Goal: Use online tool/utility

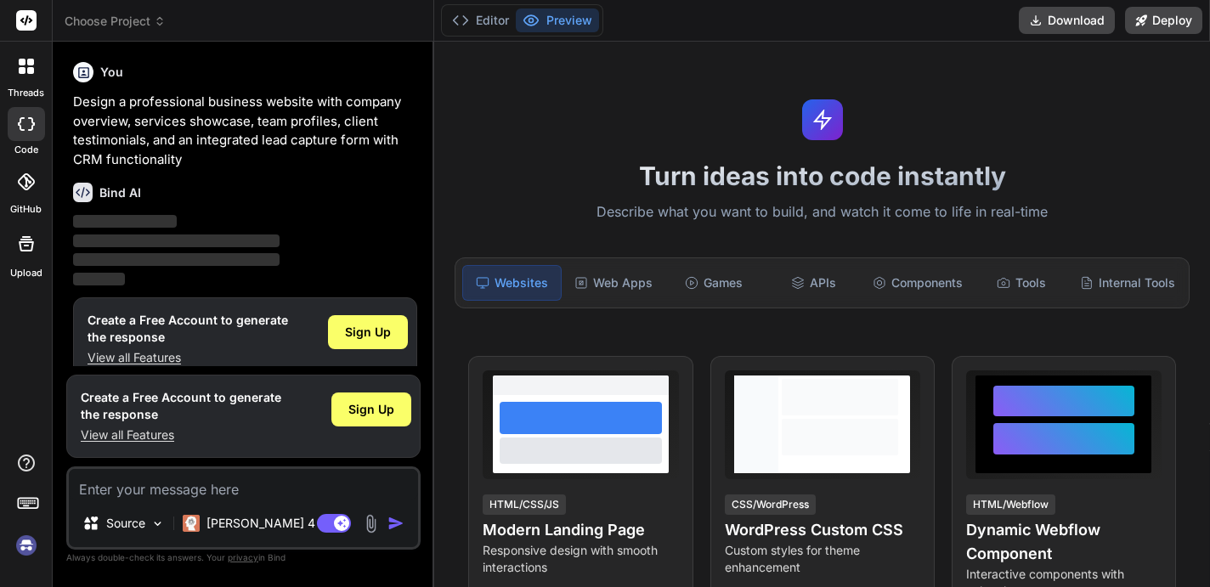
scroll to position [23, 0]
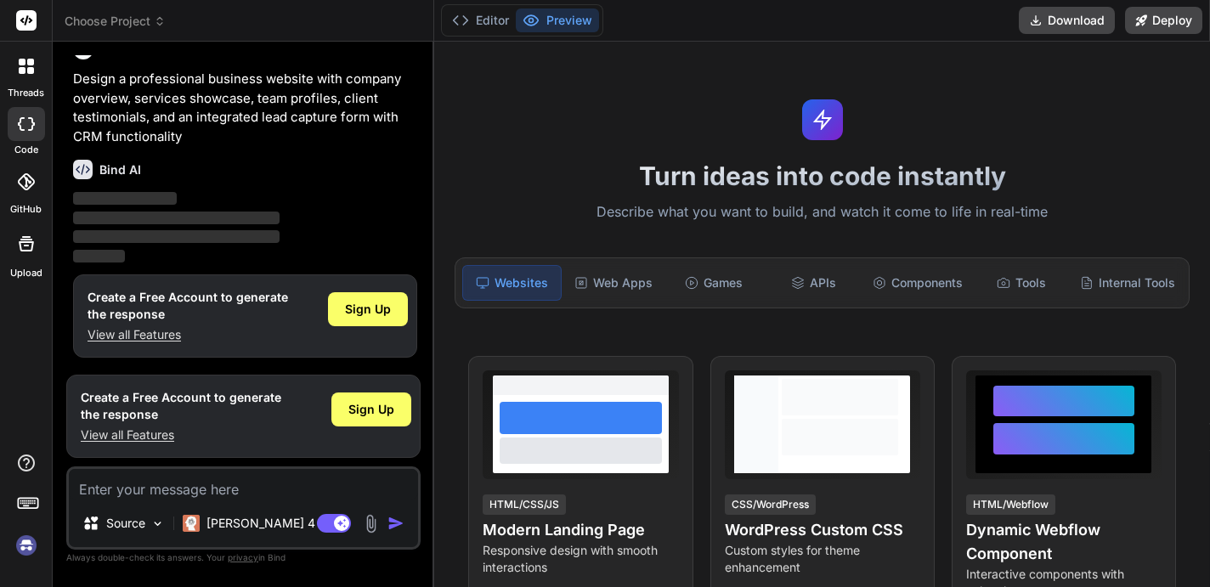
click at [136, 492] on textarea at bounding box center [243, 484] width 349 height 31
click at [139, 517] on p "Source" at bounding box center [125, 523] width 39 height 17
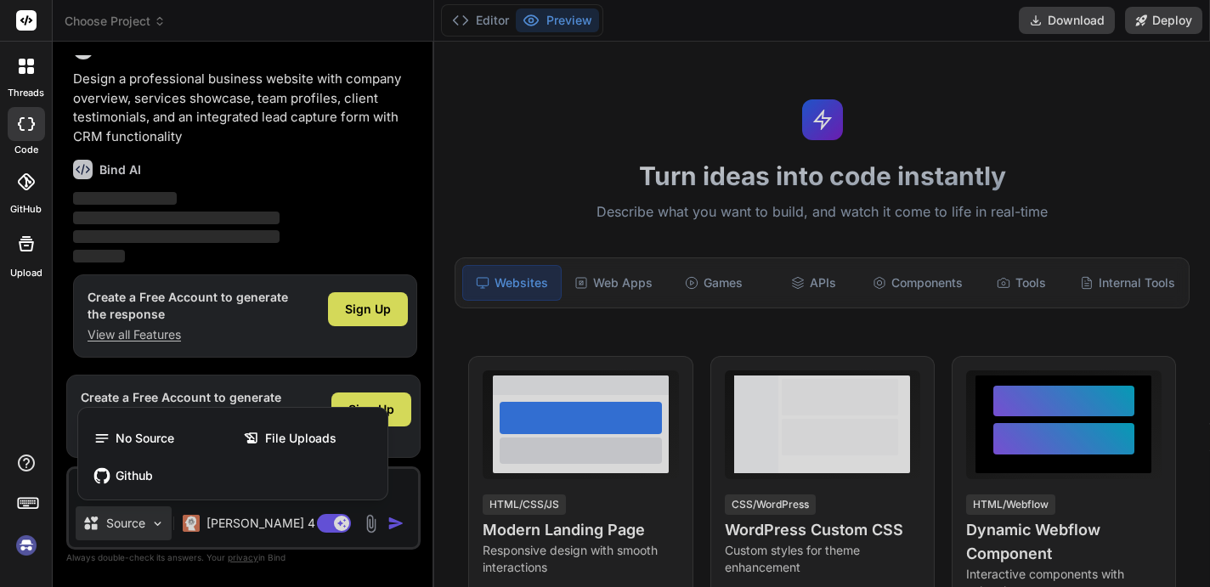
click at [139, 517] on div at bounding box center [605, 293] width 1210 height 587
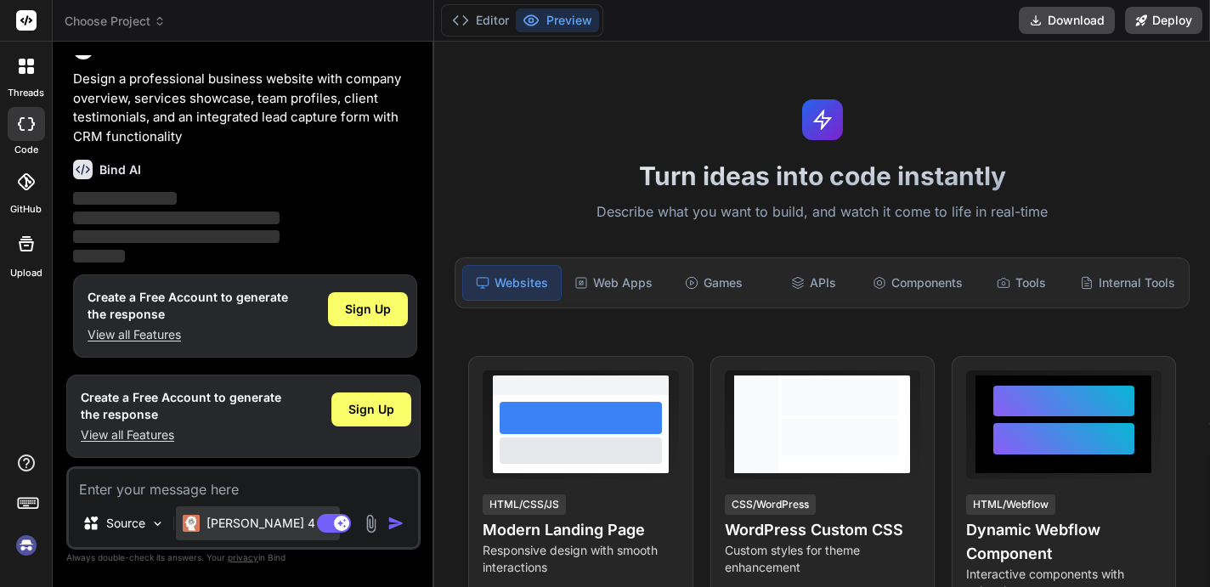
click at [226, 512] on div "[PERSON_NAME] 4 S.." at bounding box center [258, 523] width 164 height 34
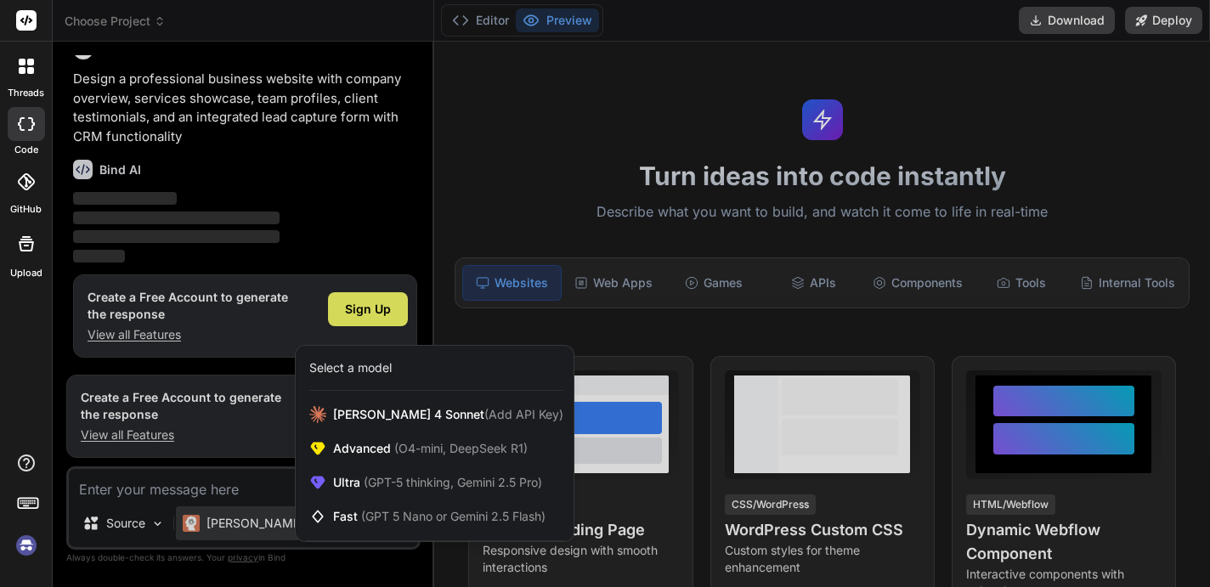
click at [266, 538] on div at bounding box center [605, 293] width 1210 height 587
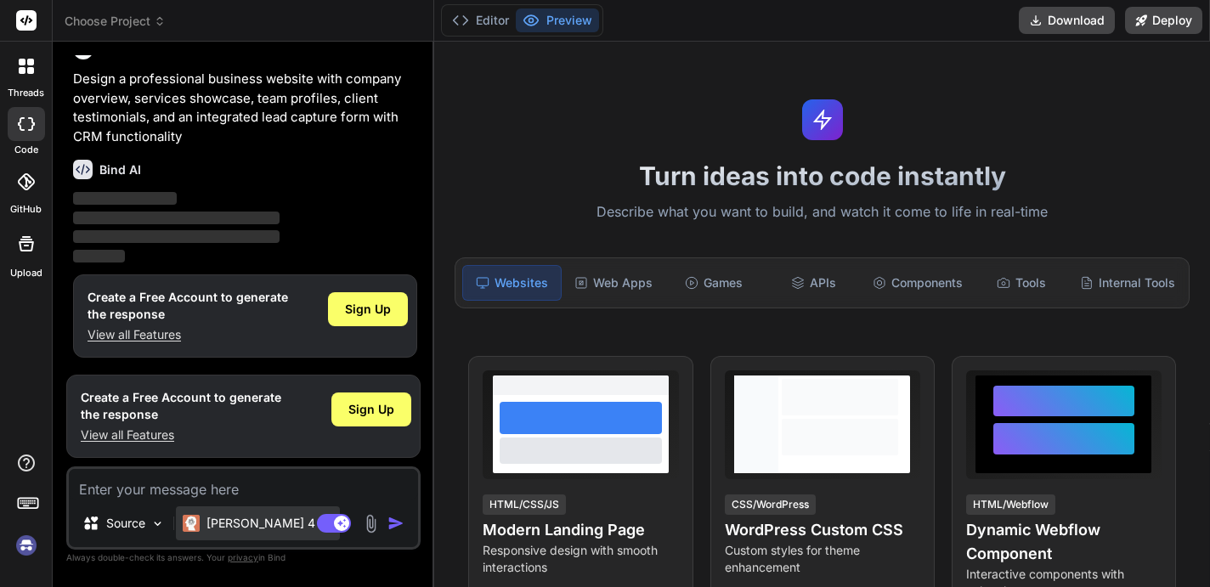
click at [256, 525] on p "[PERSON_NAME] 4 S.." at bounding box center [269, 523] width 127 height 17
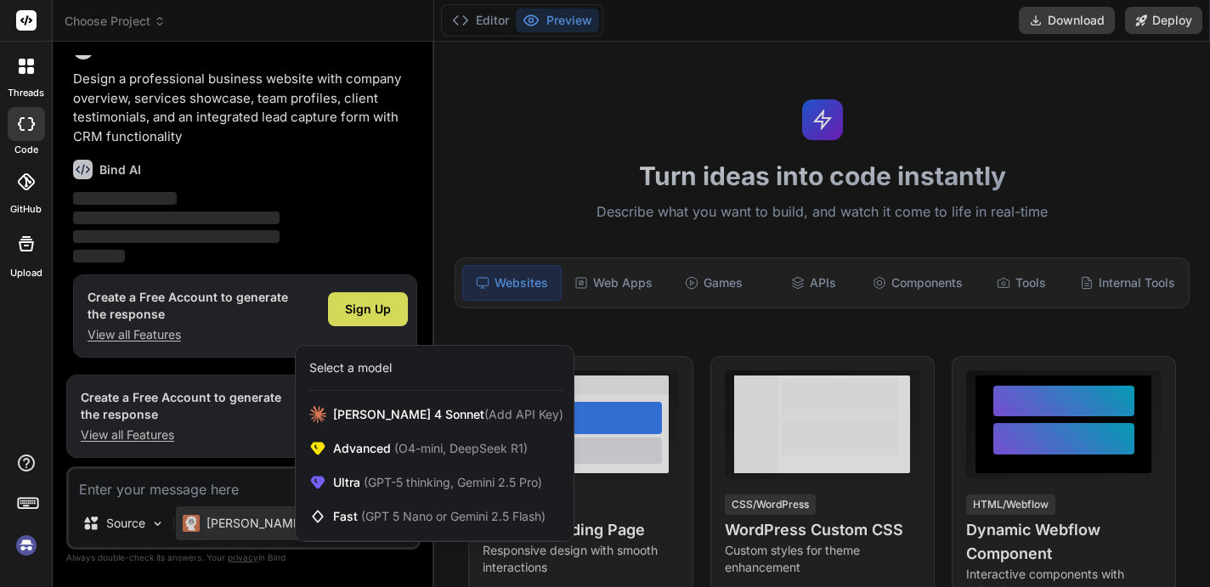
click at [259, 484] on div at bounding box center [605, 293] width 1210 height 587
type textarea "x"
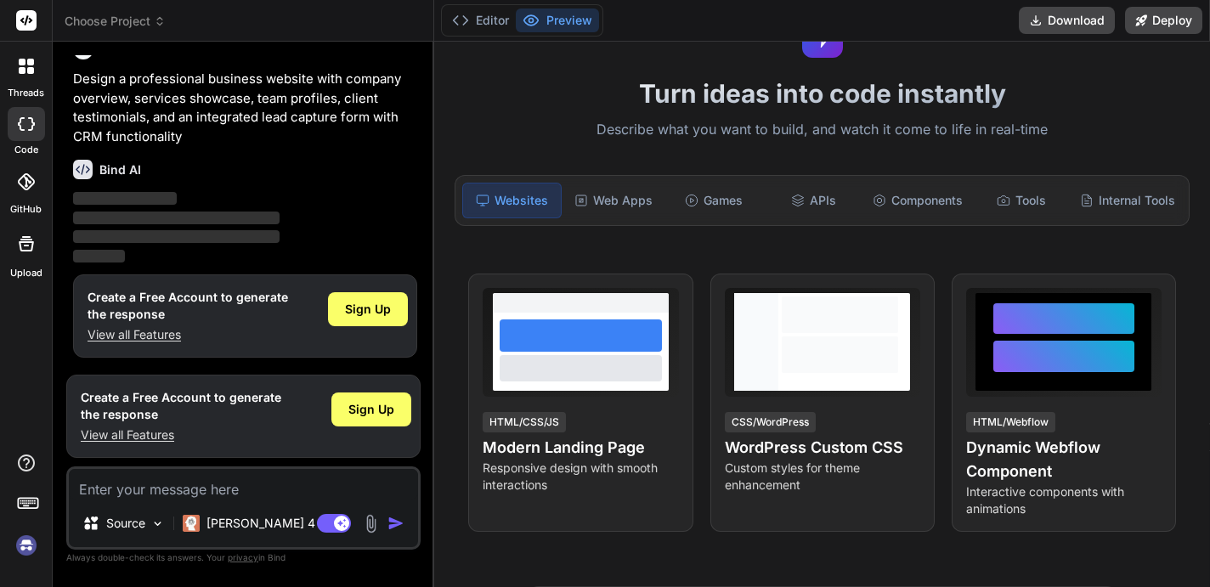
scroll to position [82, 0]
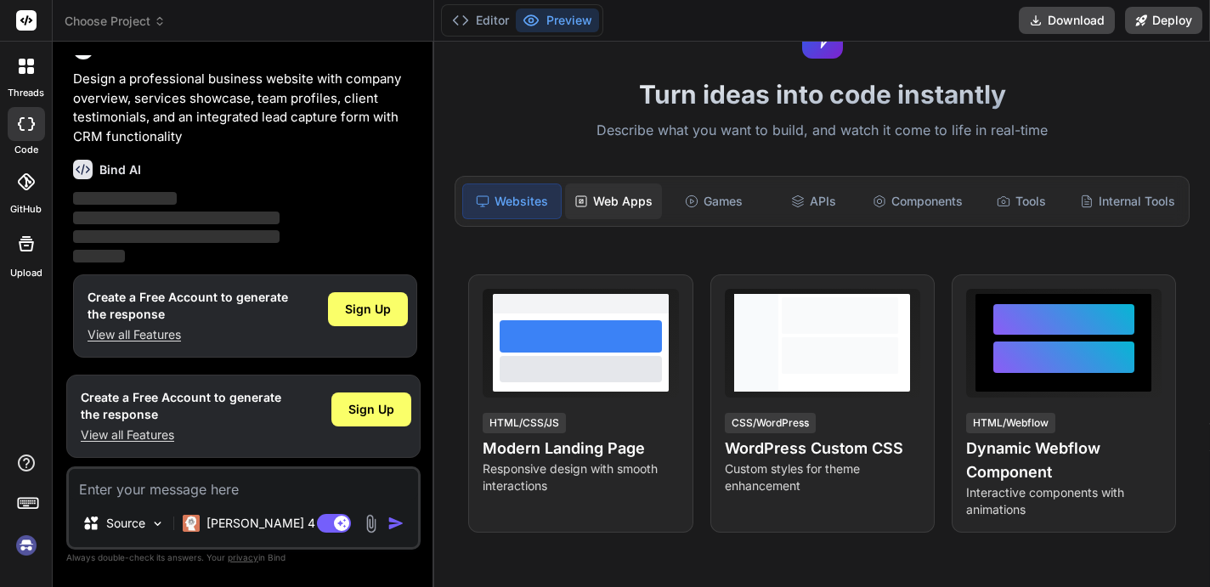
click at [633, 212] on div "Web Apps" at bounding box center [613, 202] width 97 height 36
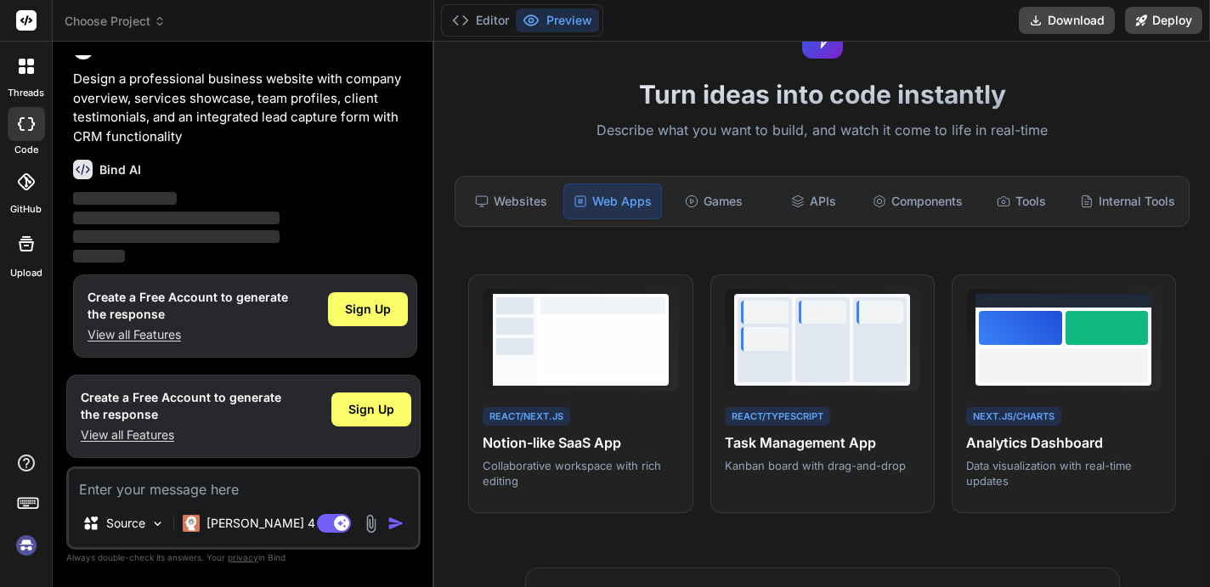
click at [633, 212] on div "Web Apps" at bounding box center [612, 202] width 99 height 36
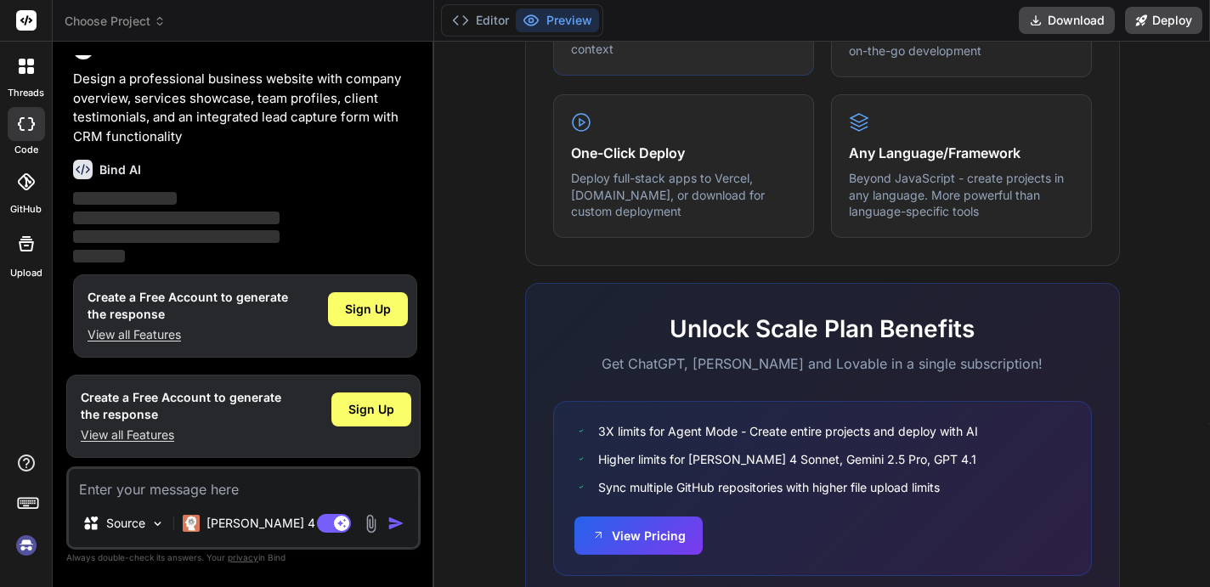
scroll to position [1055, 0]
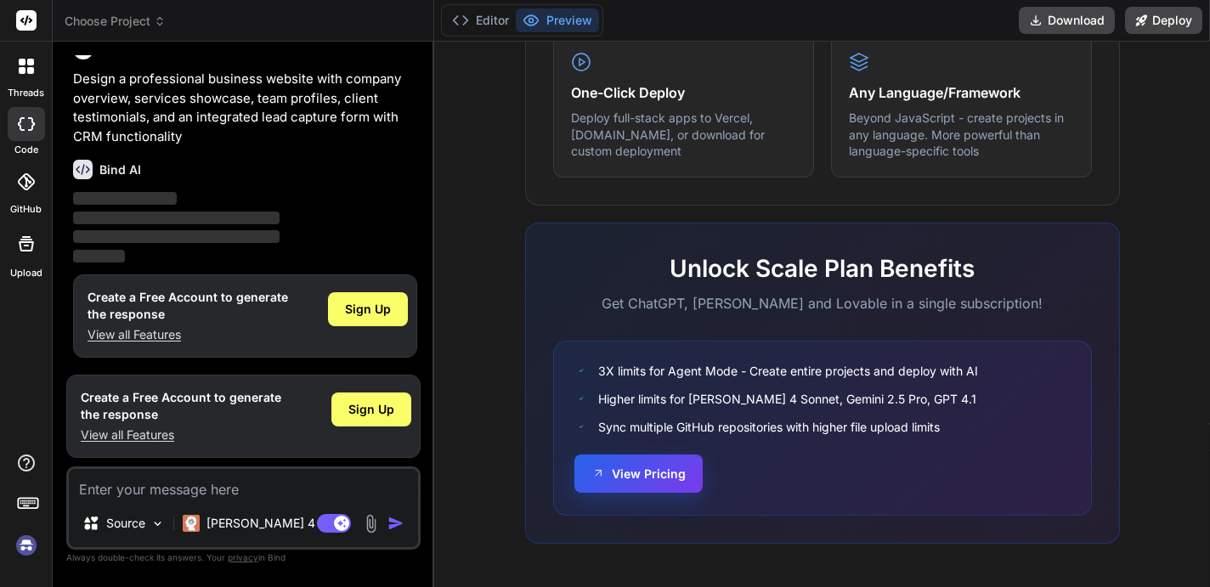
click at [676, 466] on button "View Pricing" at bounding box center [638, 474] width 128 height 38
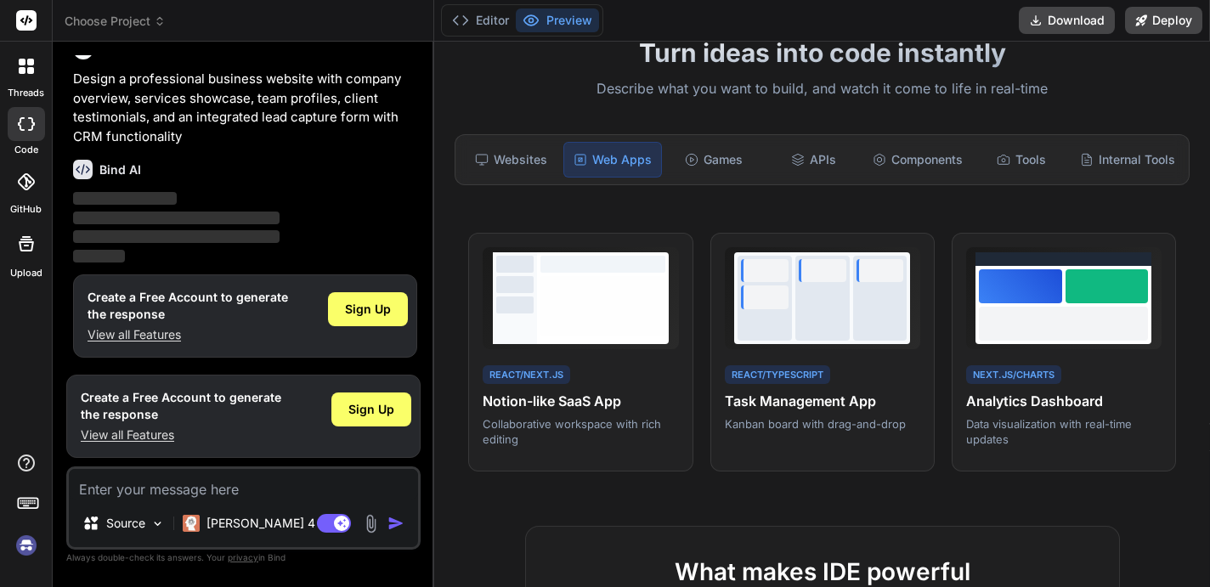
scroll to position [122, 0]
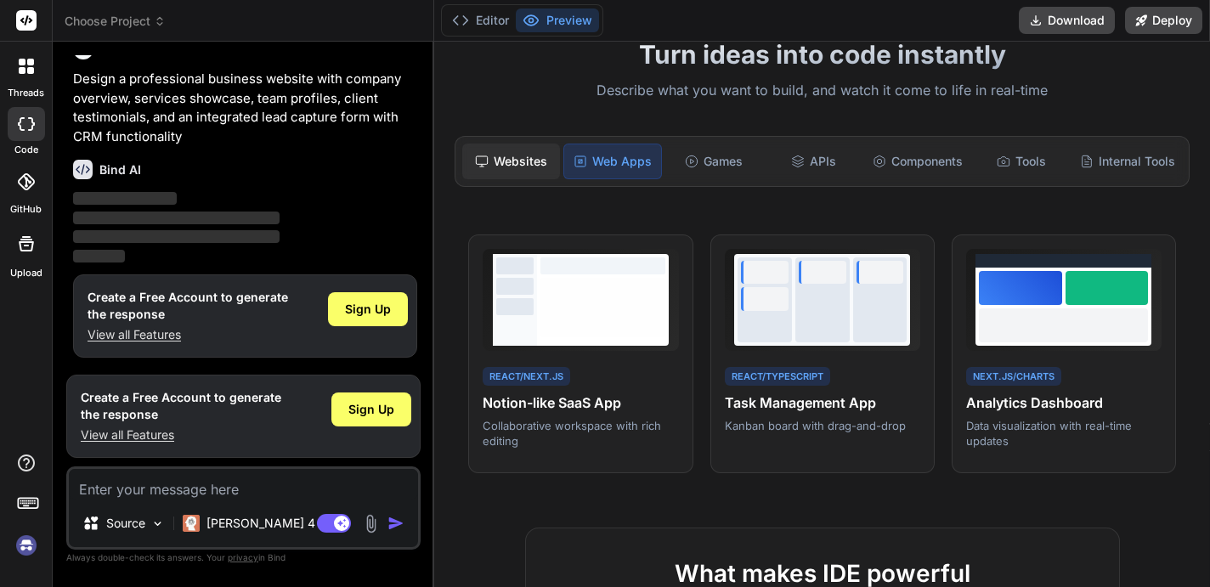
click at [539, 153] on div "Websites" at bounding box center [510, 162] width 97 height 36
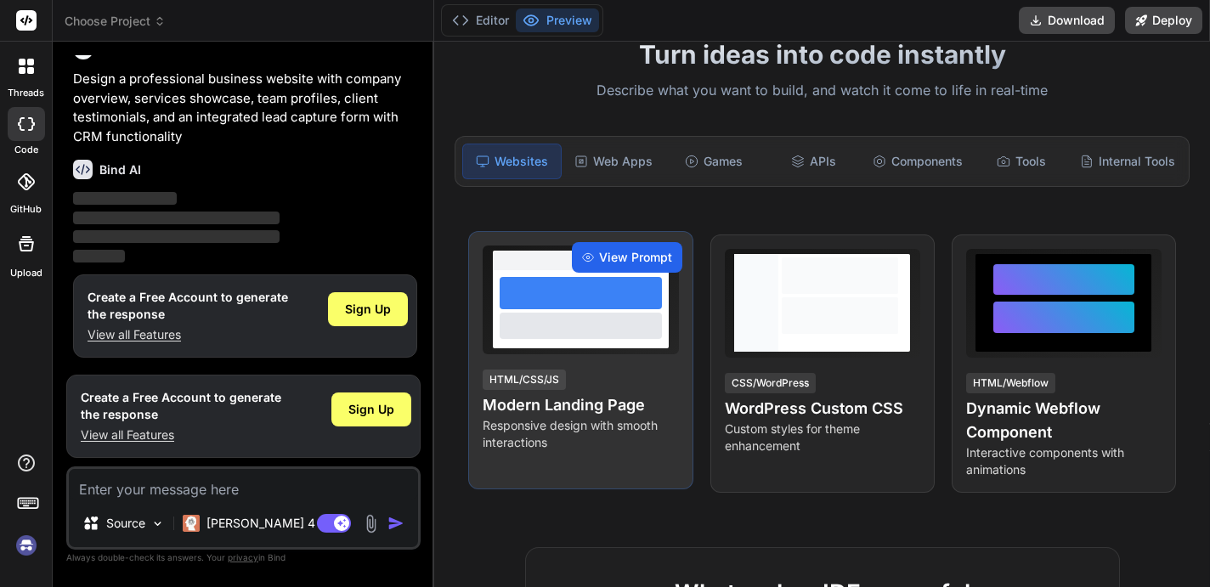
click at [642, 255] on span "View Prompt" at bounding box center [635, 257] width 73 height 17
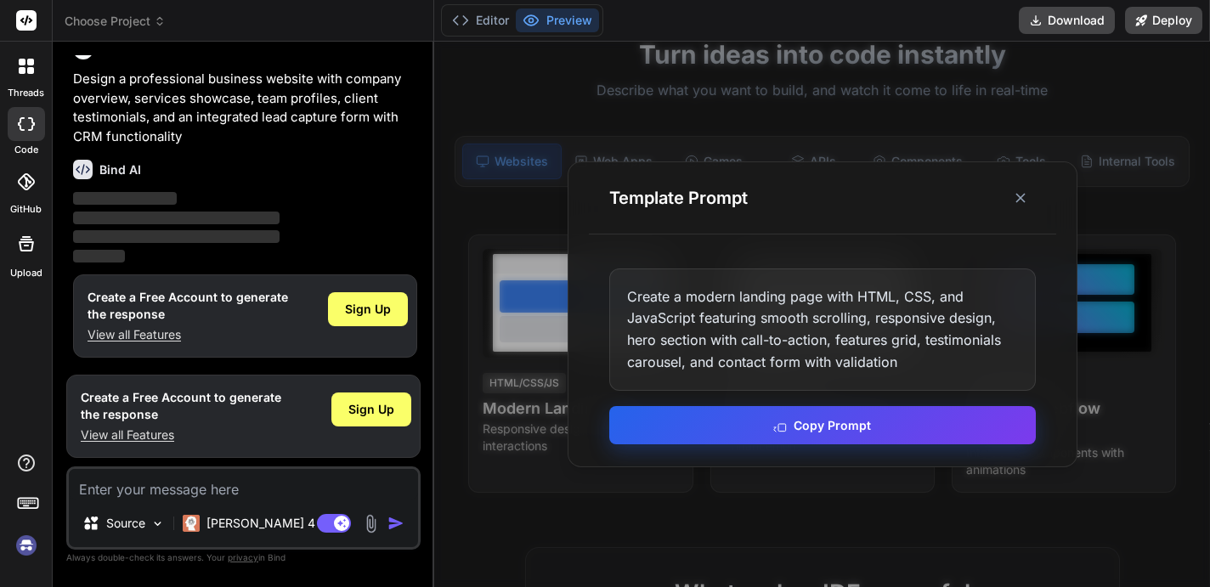
click at [757, 423] on button "Copy Prompt" at bounding box center [822, 425] width 427 height 38
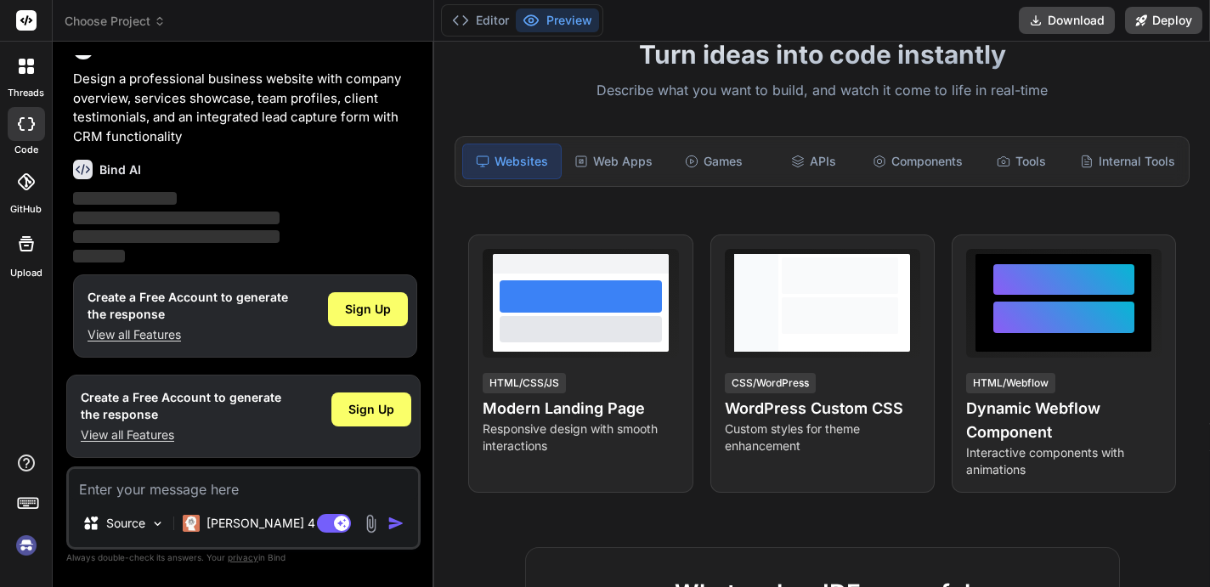
click at [206, 486] on textarea at bounding box center [243, 484] width 349 height 31
paste textarea "Create a modern landing page with HTML, CSS, and JavaScript featuring smooth sc…"
type textarea "Create a modern landing page with HTML, CSS, and JavaScript featuring smooth sc…"
type textarea "x"
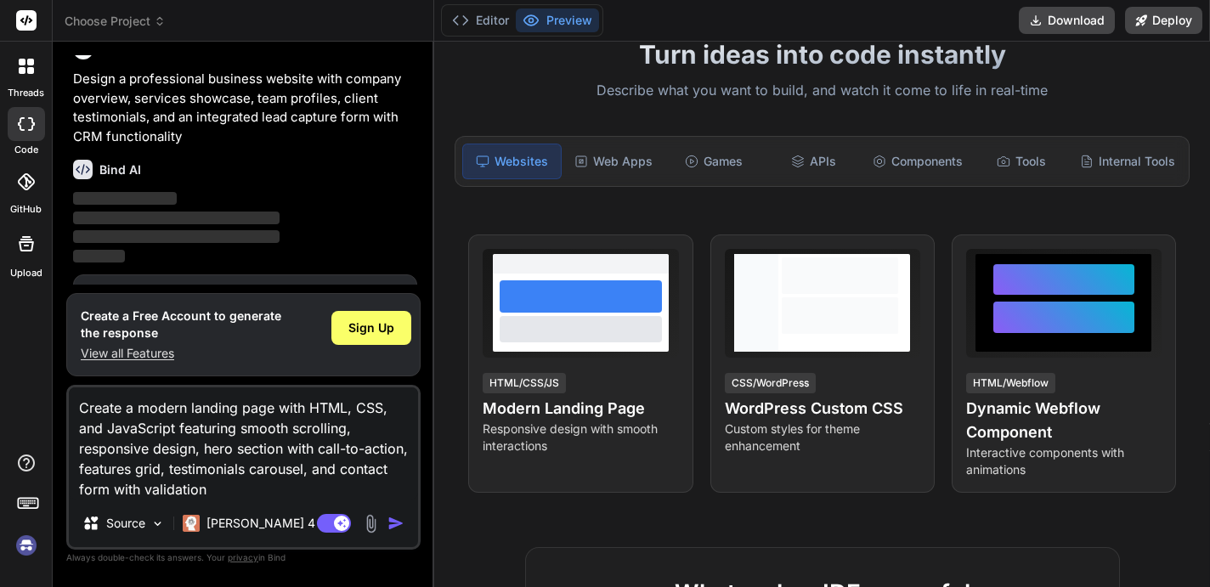
type textarea "Create a modern landing page with HTML, CSS, and JavaScript featuring smooth sc…"
click at [389, 531] on img "button" at bounding box center [395, 523] width 17 height 17
click at [396, 521] on img "button" at bounding box center [395, 523] width 17 height 17
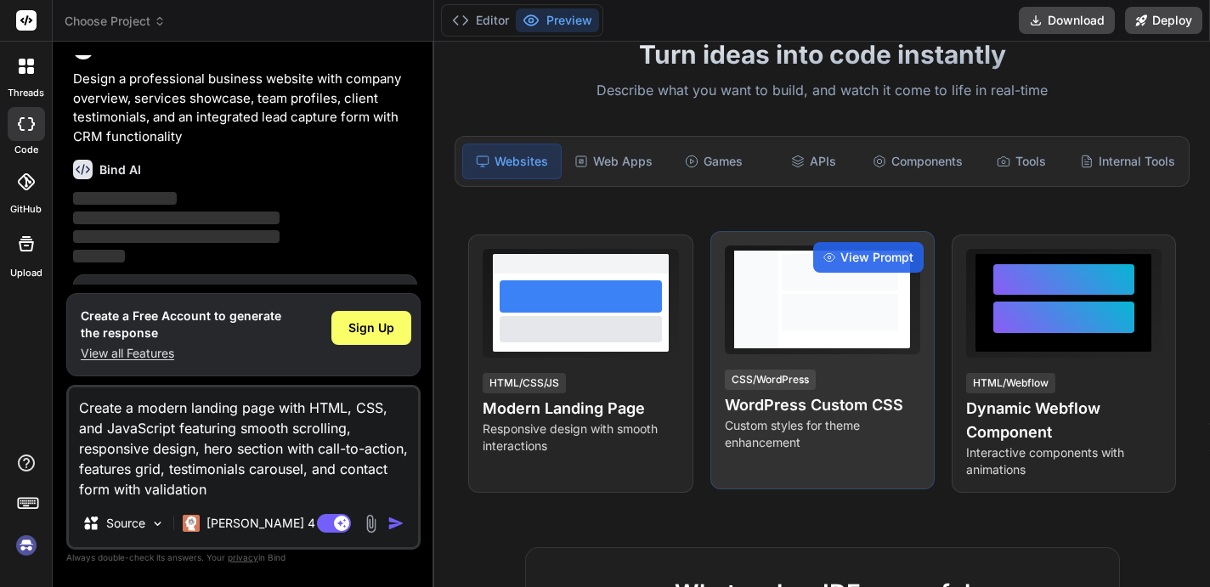
click at [731, 379] on div "CSS/WordPress" at bounding box center [770, 380] width 91 height 20
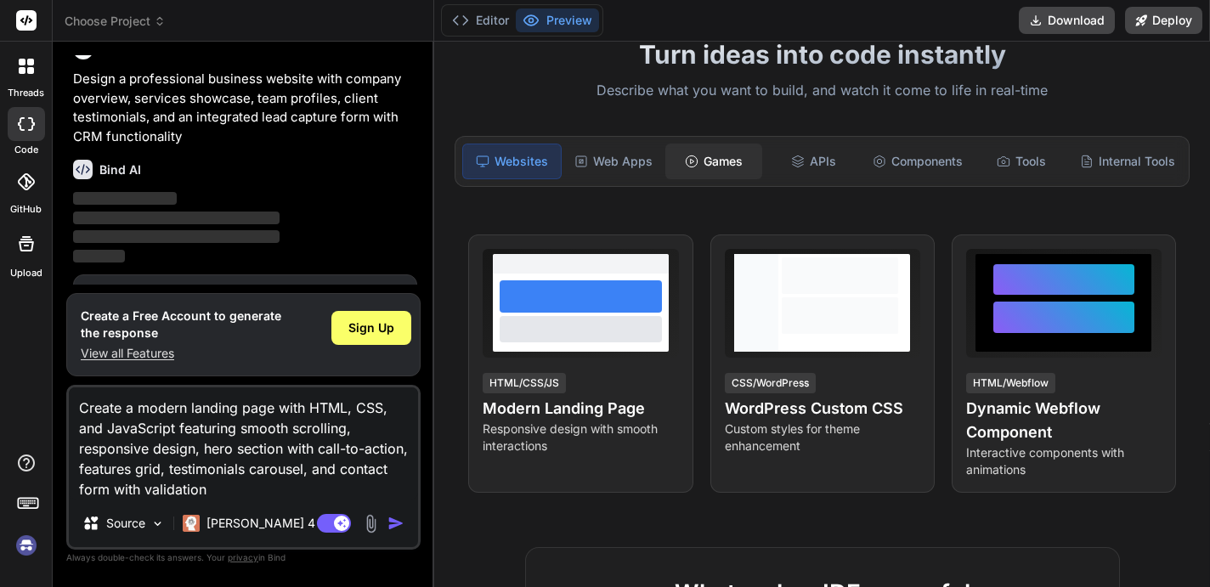
click at [718, 167] on div "Games" at bounding box center [713, 162] width 97 height 36
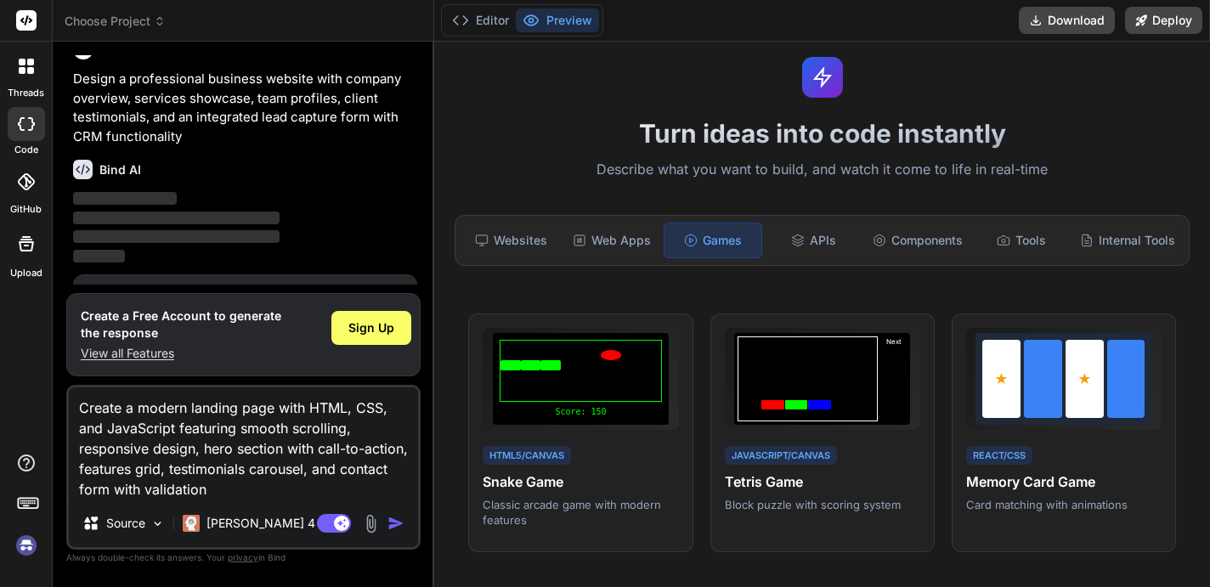
scroll to position [0, 0]
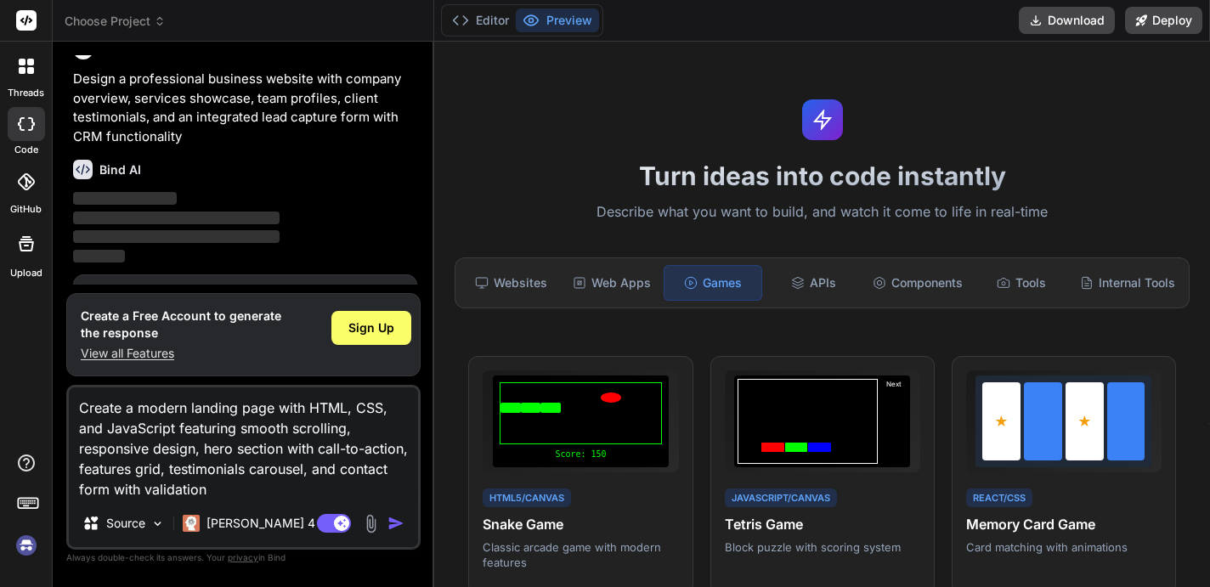
click at [566, 13] on button "Preview" at bounding box center [557, 20] width 83 height 24
click at [468, 20] on polyline at bounding box center [466, 20] width 4 height 8
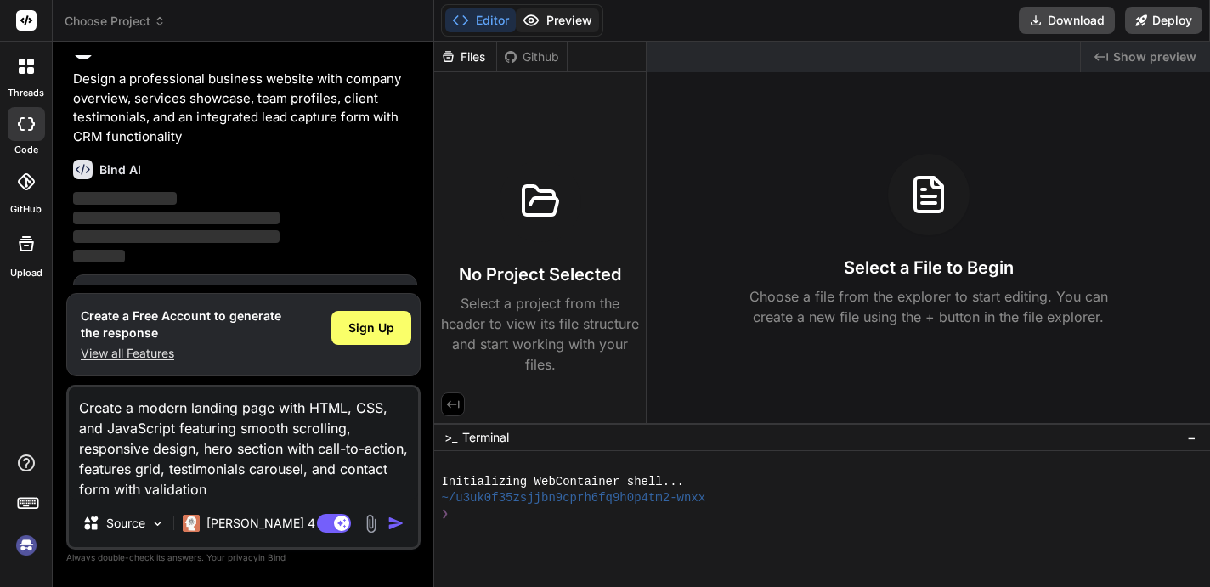
click at [557, 20] on button "Preview" at bounding box center [557, 20] width 83 height 24
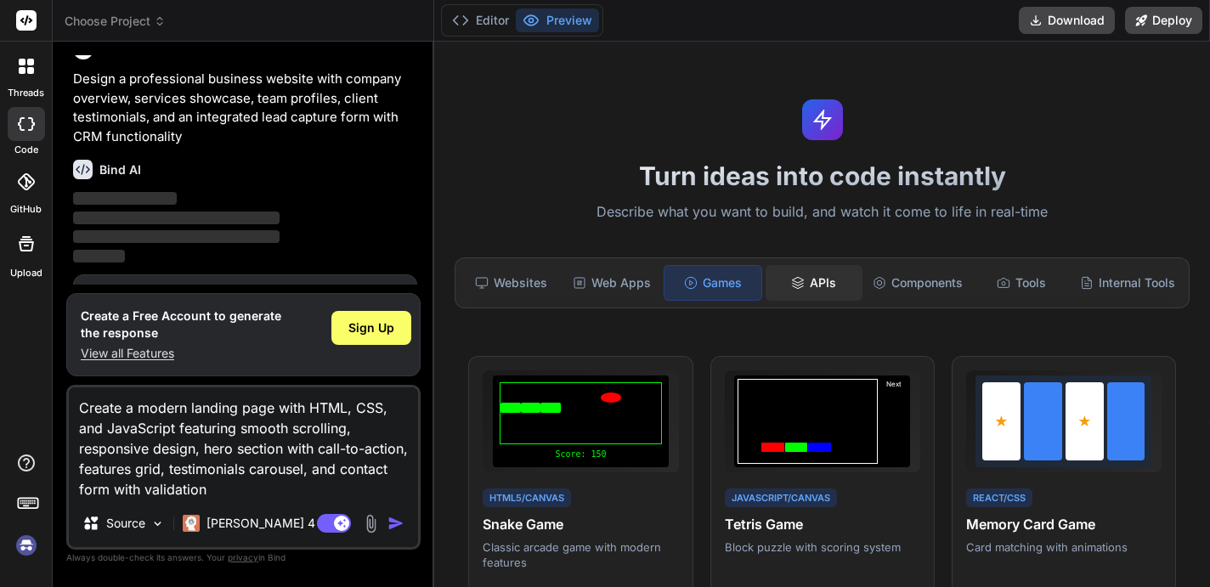
click at [848, 285] on div "APIs" at bounding box center [814, 283] width 97 height 36
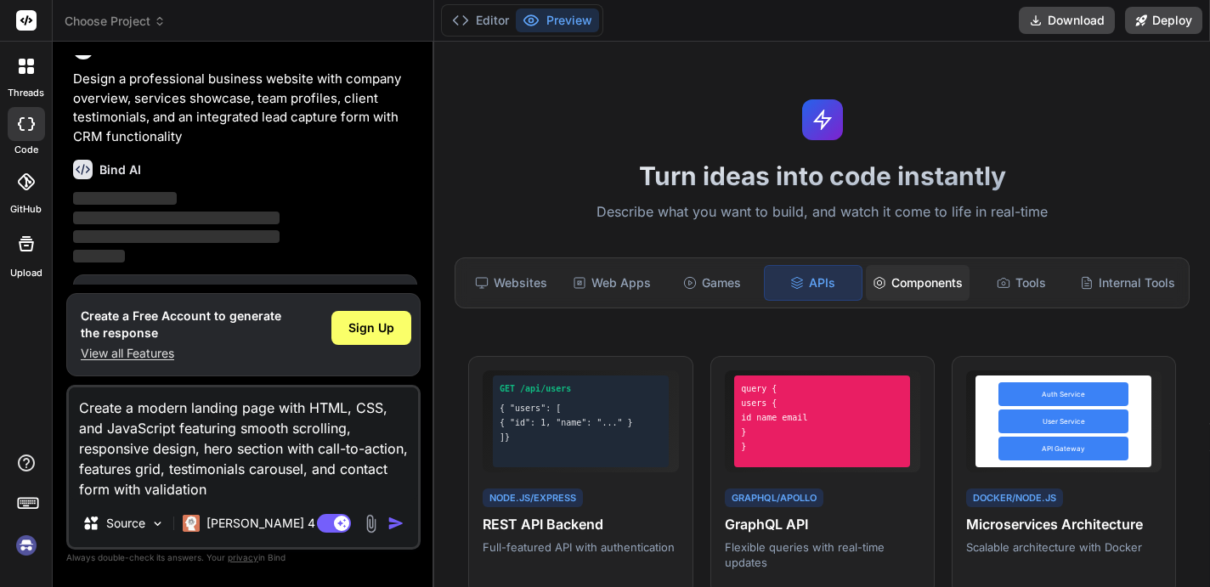
click at [925, 287] on div "Components" at bounding box center [918, 283] width 104 height 36
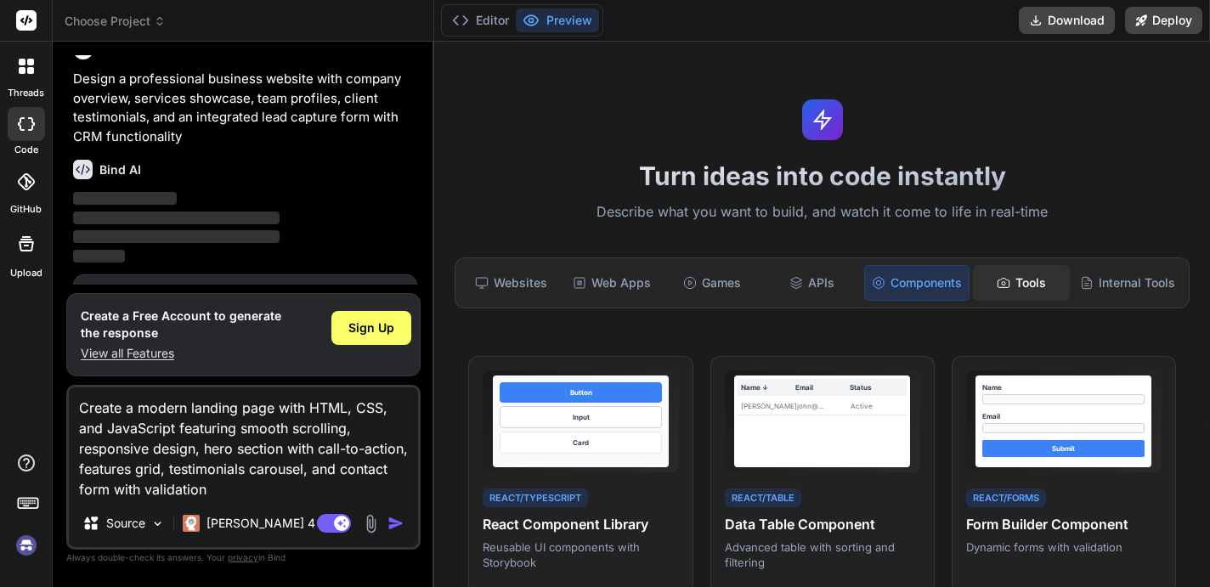
click at [1036, 292] on div "Tools" at bounding box center [1021, 283] width 97 height 36
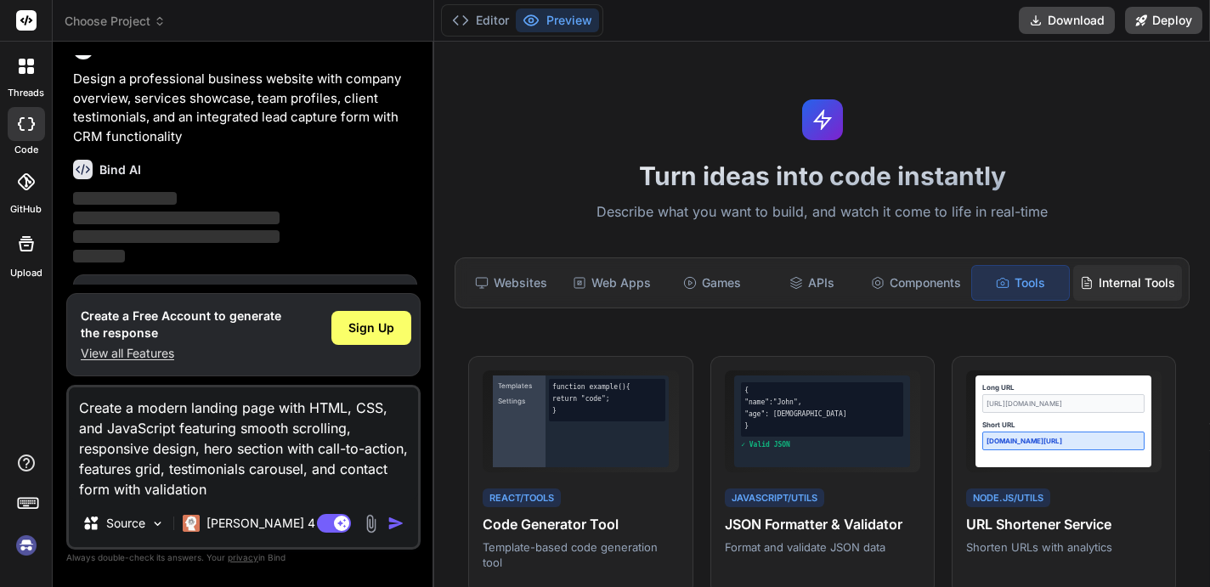
click at [1114, 296] on div "Internal Tools" at bounding box center [1127, 283] width 109 height 36
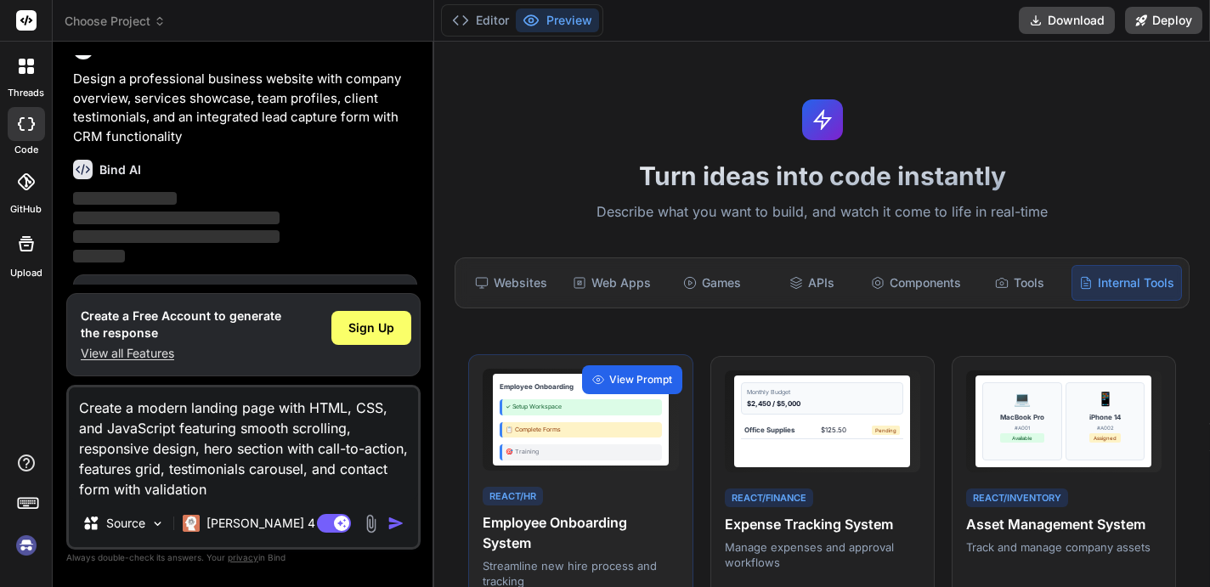
click at [623, 377] on span "View Prompt" at bounding box center [640, 379] width 63 height 15
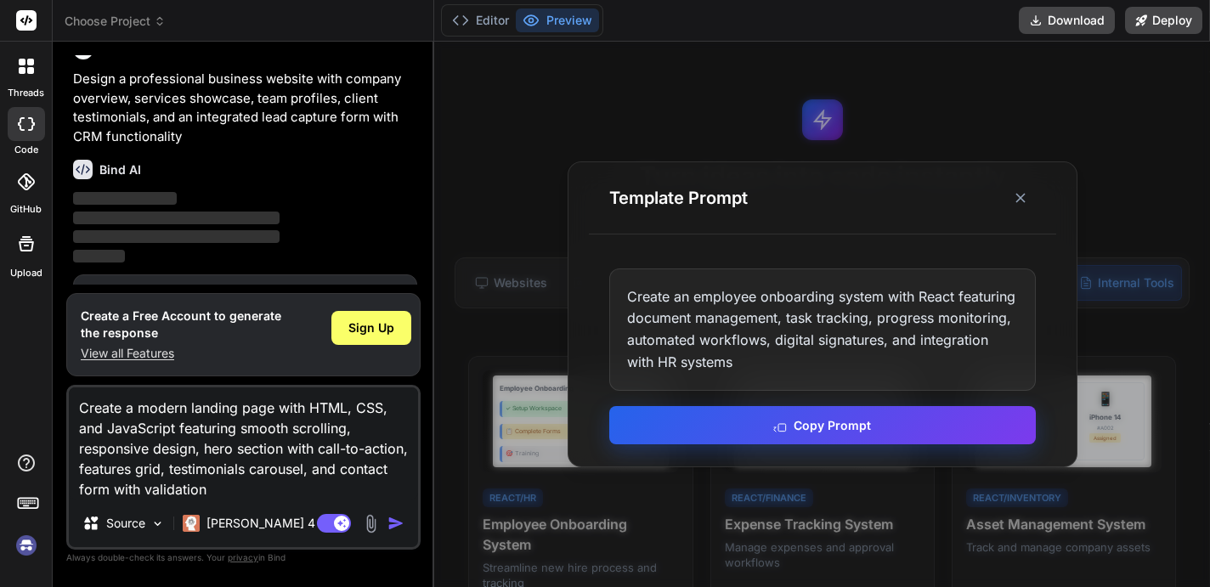
click at [721, 428] on button "Copy Prompt" at bounding box center [822, 425] width 427 height 38
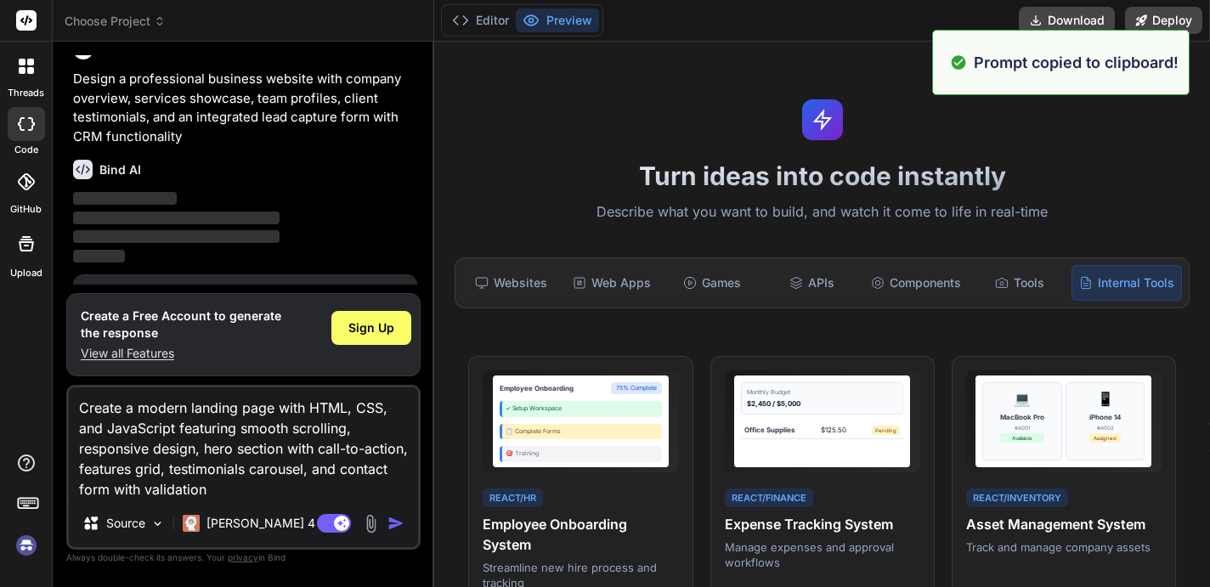
click at [721, 428] on div "Monthly Budget $2,450 / $5,000 Office Supplies $125.50 Pending React/Finance Ex…" at bounding box center [822, 486] width 224 height 260
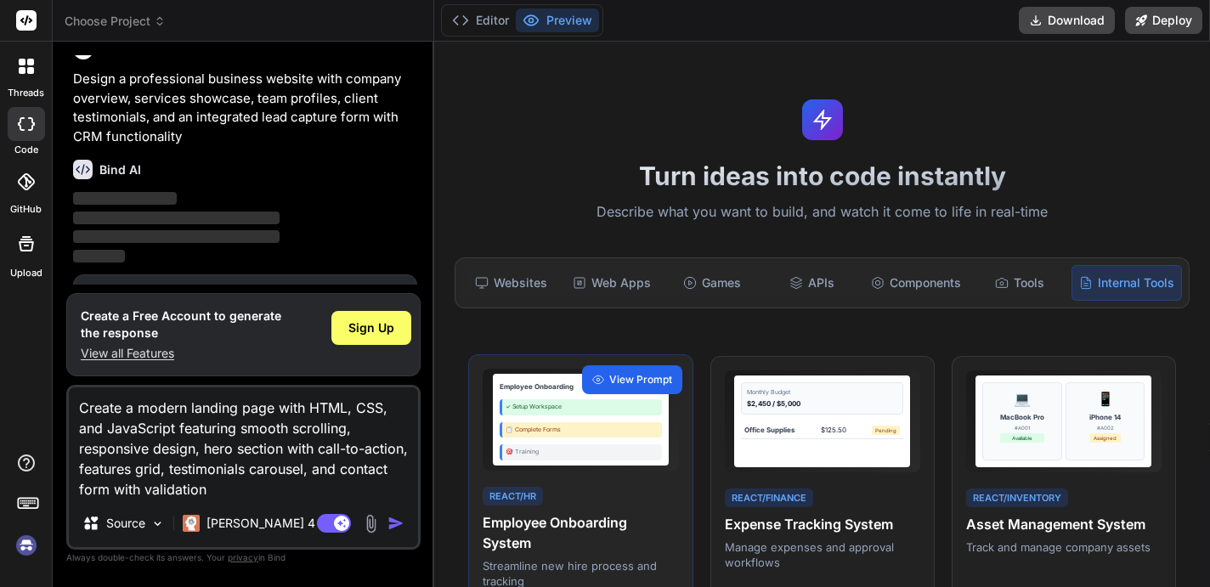
click at [642, 384] on span "View Prompt" at bounding box center [640, 379] width 63 height 15
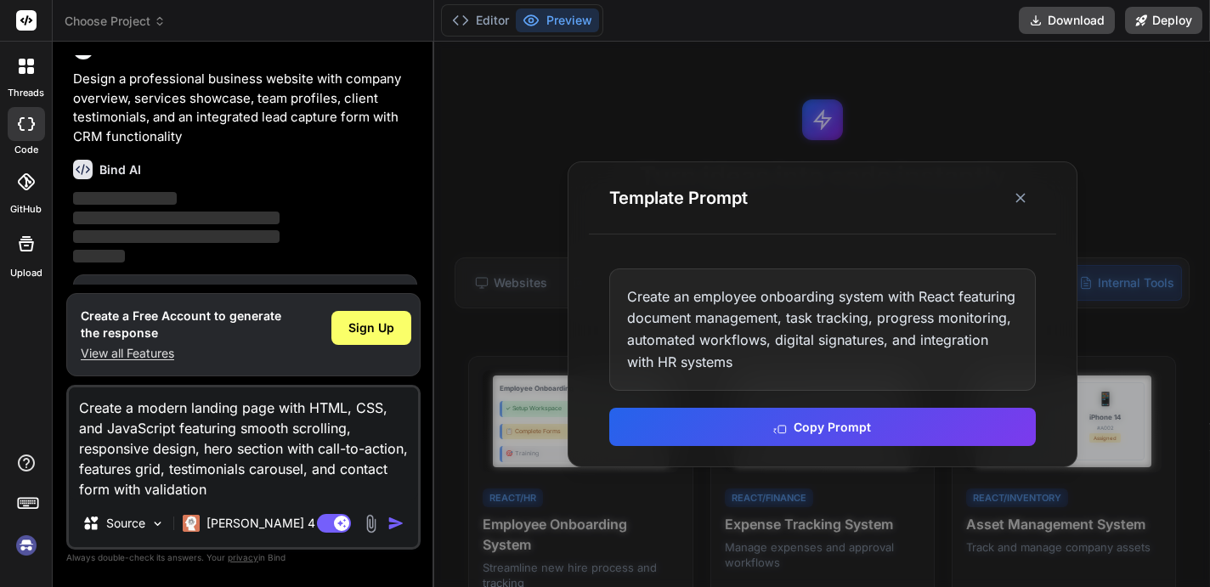
click at [1030, 180] on div "Template Prompt" at bounding box center [822, 198] width 467 height 72
click at [1034, 201] on button at bounding box center [1020, 198] width 31 height 31
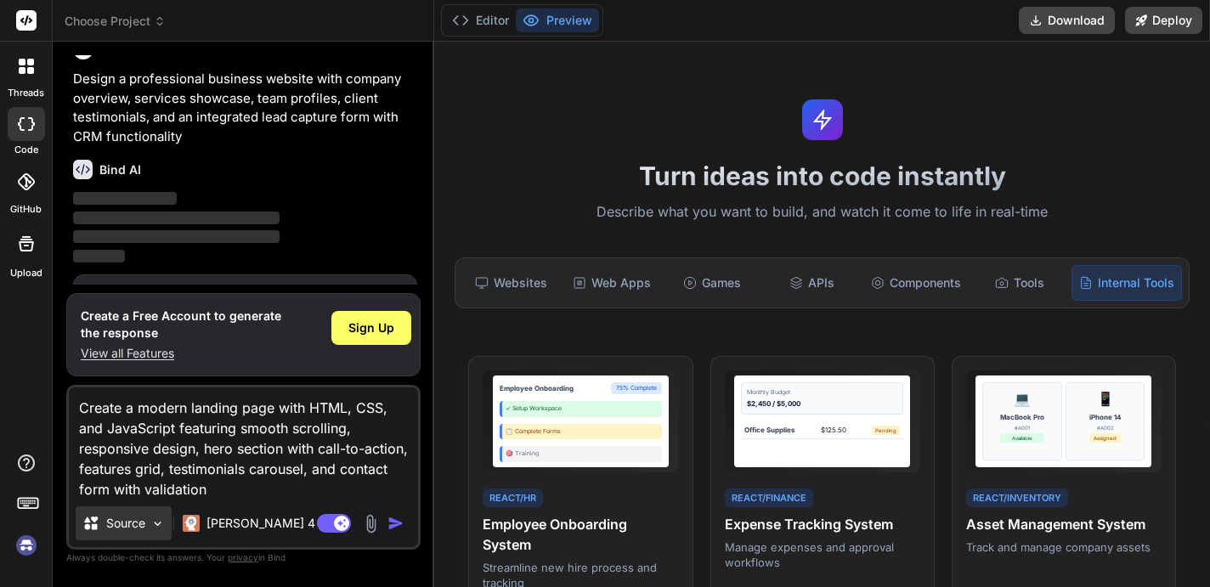
click at [154, 523] on img at bounding box center [157, 524] width 14 height 14
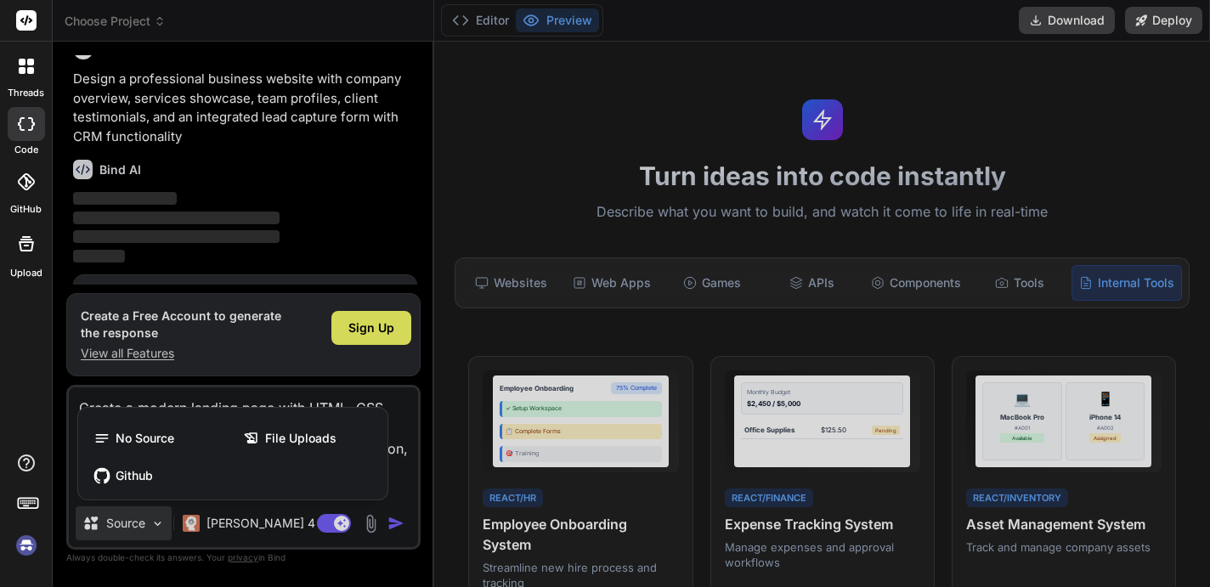
click at [154, 523] on div at bounding box center [605, 293] width 1210 height 587
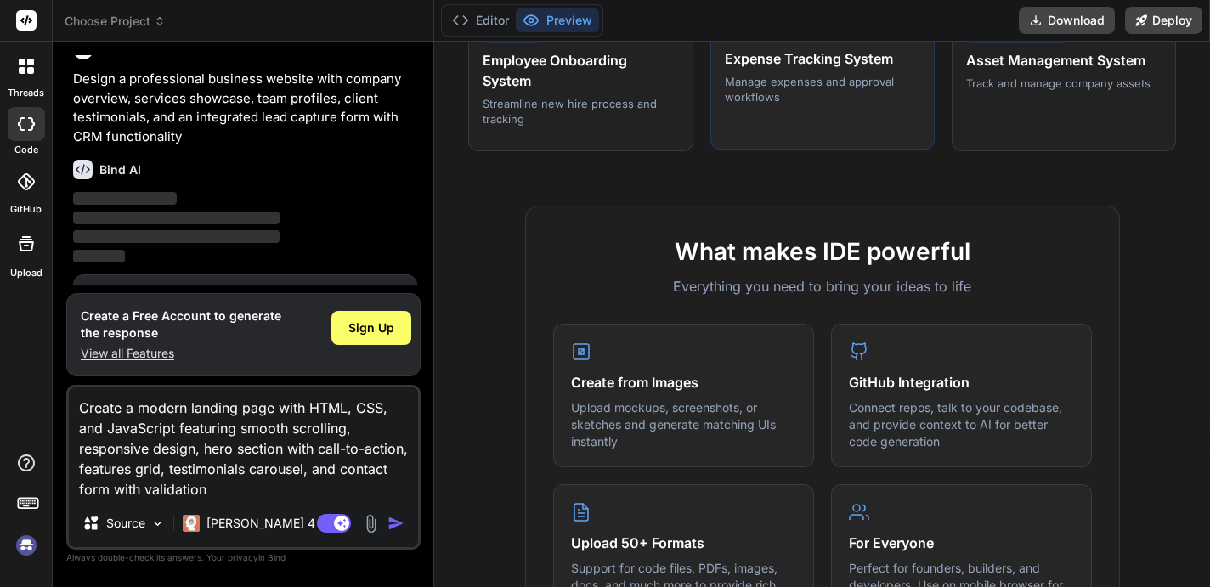
scroll to position [664, 0]
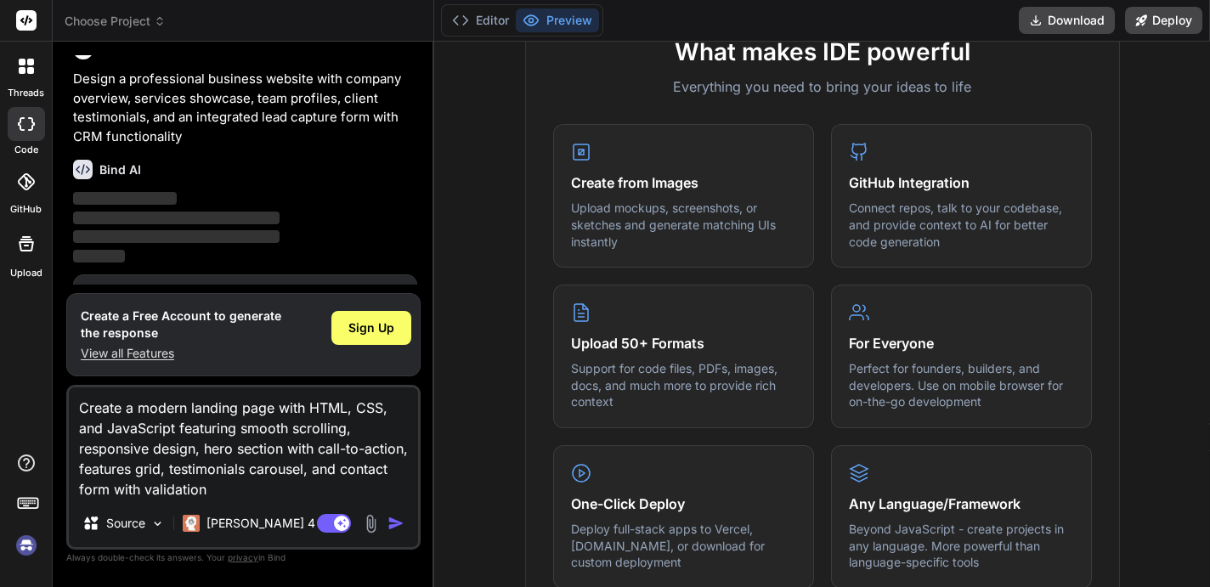
click at [22, 81] on div at bounding box center [26, 66] width 36 height 36
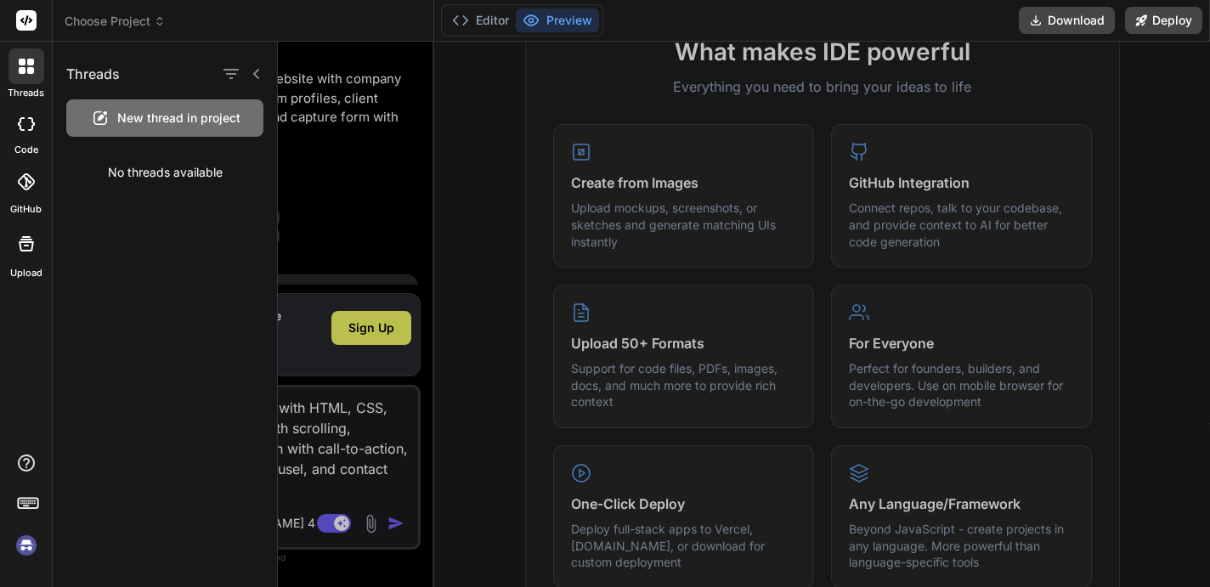
click at [25, 112] on div at bounding box center [26, 124] width 37 height 34
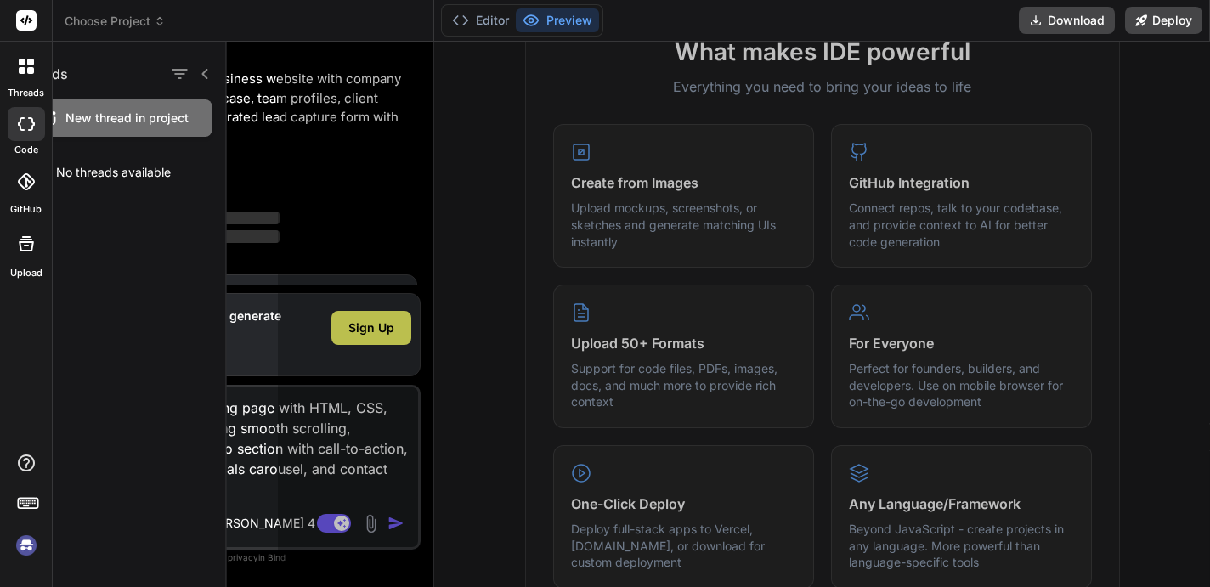
type textarea "x"
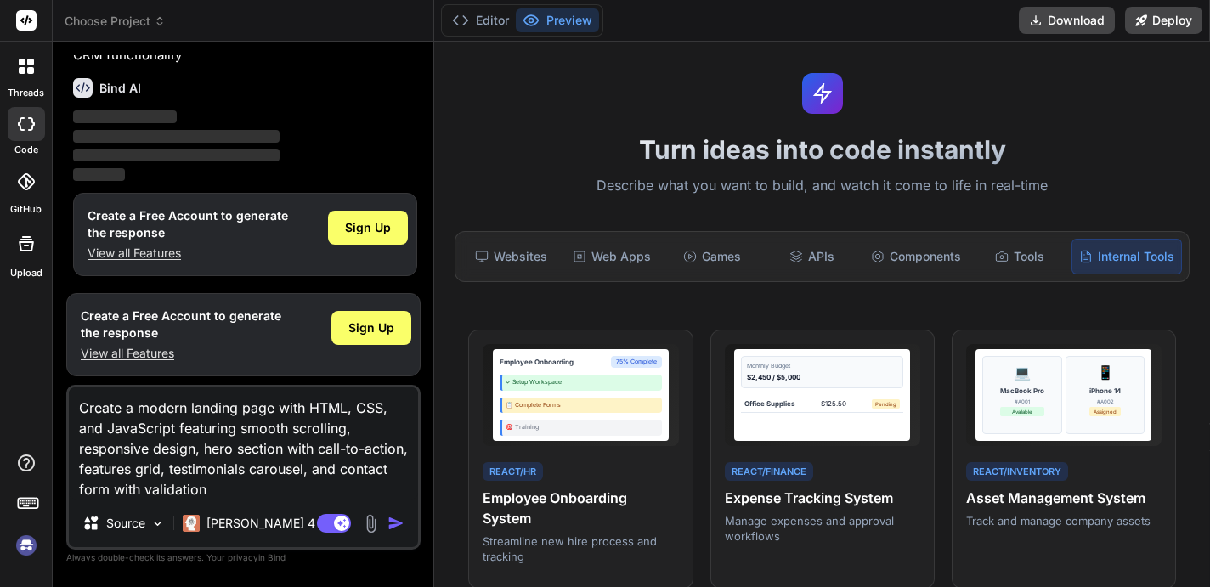
scroll to position [29, 0]
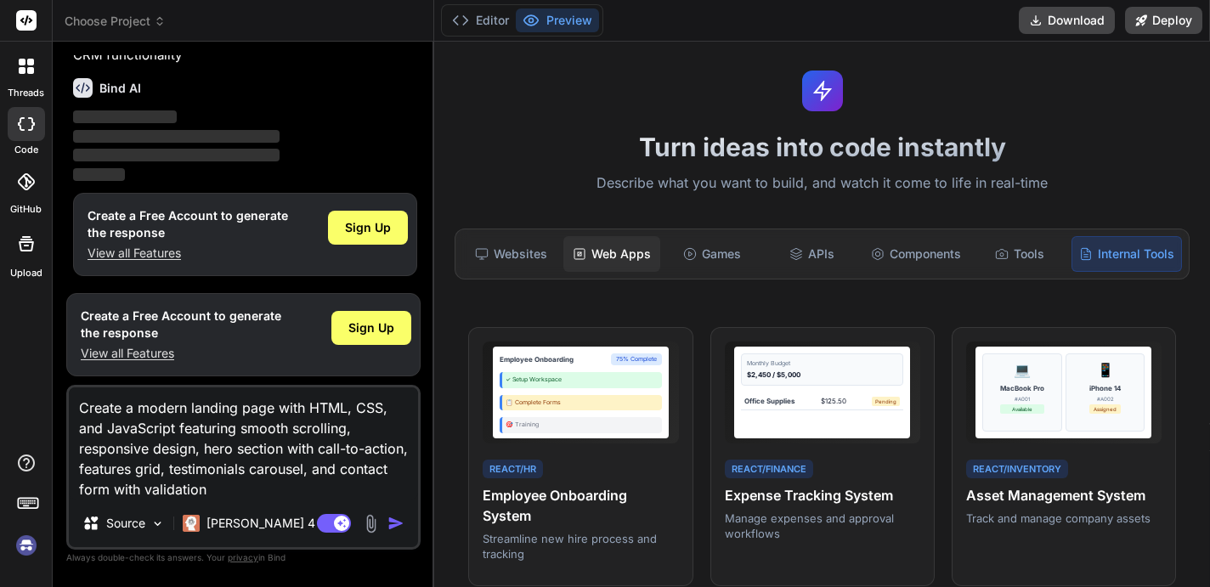
click at [631, 256] on div "Web Apps" at bounding box center [611, 254] width 97 height 36
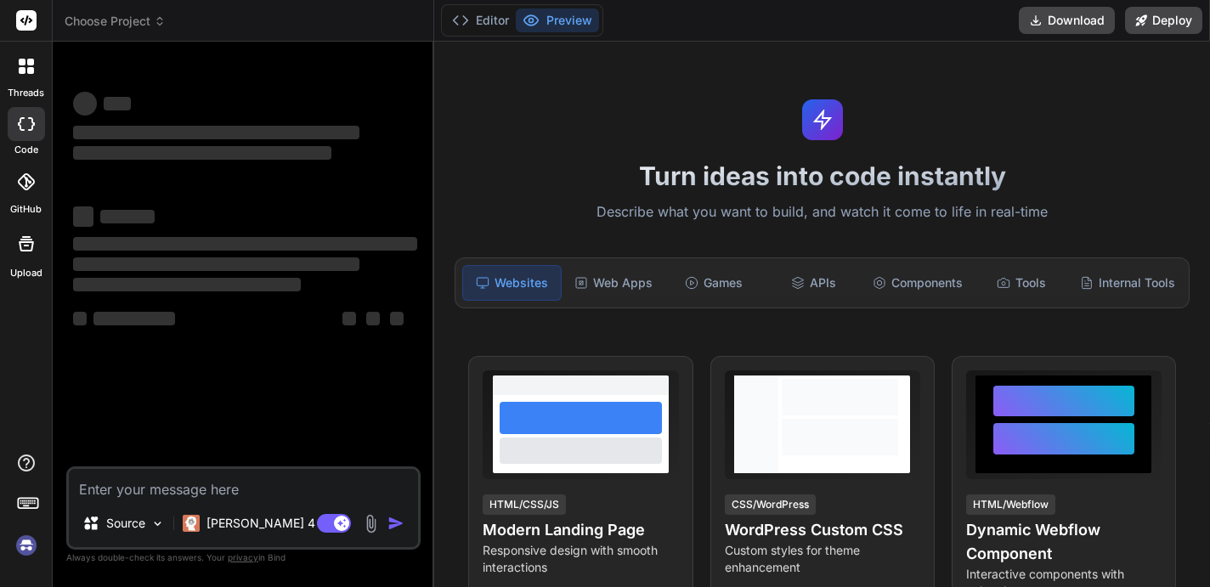
type textarea "x"
